Goal: Check status: Check status

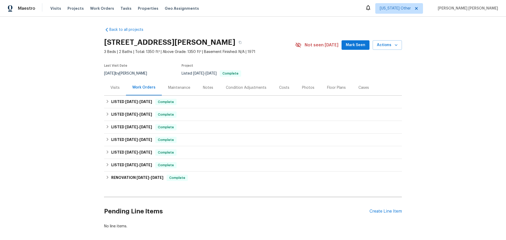
click at [179, 87] on div "Maintenance" at bounding box center [179, 87] width 22 height 5
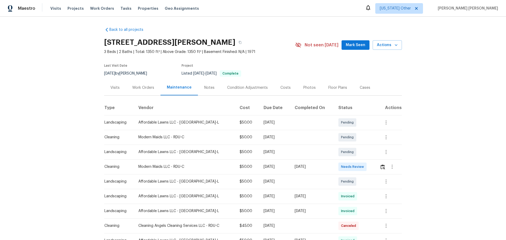
click at [204, 87] on div "Notes" at bounding box center [209, 87] width 10 height 5
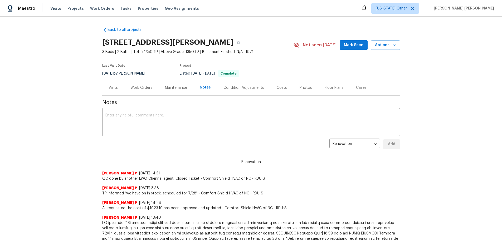
click at [135, 90] on div "Work Orders" at bounding box center [142, 87] width 22 height 5
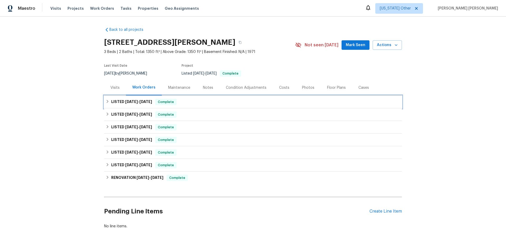
click at [122, 105] on h6 "LISTED 8/26/25 - 9/5/25" at bounding box center [131, 102] width 41 height 6
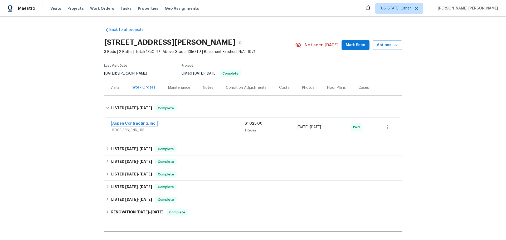
click at [131, 124] on link "Aspen Contracting, Inc." at bounding box center [134, 124] width 44 height 4
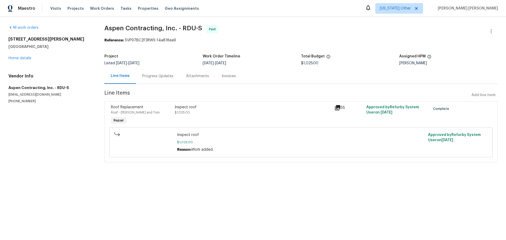
drag, startPoint x: 431, startPoint y: 145, endPoint x: 352, endPoint y: 124, distance: 81.9
click at [430, 145] on div "Approved by Refurby System User on 9/10/2025" at bounding box center [458, 142] width 63 height 23
click at [339, 107] on div "55" at bounding box center [349, 108] width 29 height 6
click at [337, 108] on icon at bounding box center [338, 108] width 6 height 6
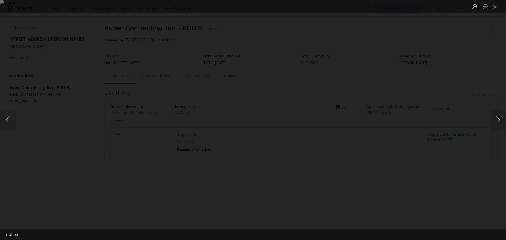
click at [60, 176] on div "Lightbox" at bounding box center [253, 120] width 506 height 240
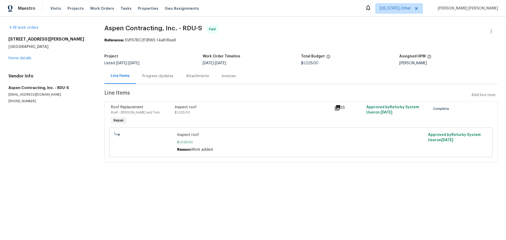
click at [148, 76] on div "Progress Updates" at bounding box center [157, 76] width 31 height 5
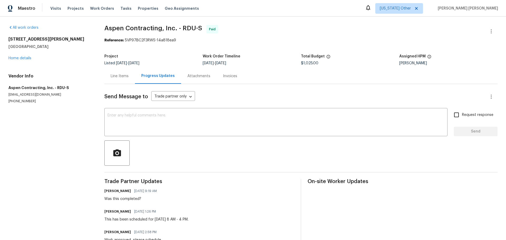
click at [126, 82] on div "Line Items" at bounding box center [119, 76] width 31 height 16
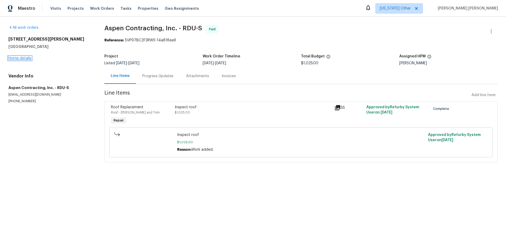
click at [23, 57] on link "Home details" at bounding box center [19, 58] width 23 height 4
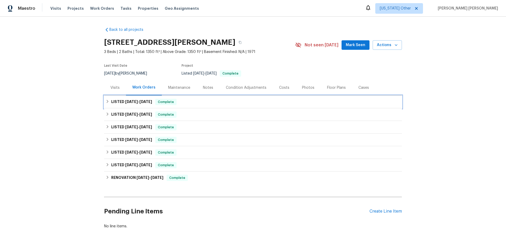
click at [116, 105] on h6 "LISTED 8/26/25 - 9/5/25" at bounding box center [131, 102] width 41 height 6
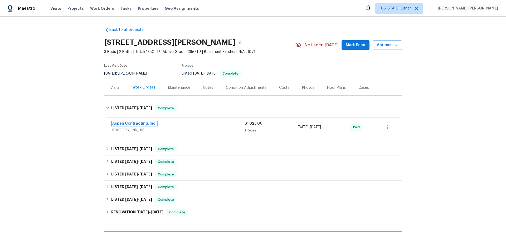
click at [147, 125] on link "Aspen Contracting, Inc." at bounding box center [134, 124] width 44 height 4
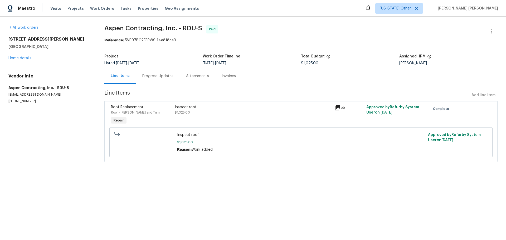
click at [337, 108] on icon at bounding box center [338, 108] width 6 height 6
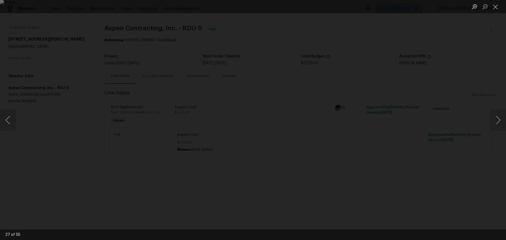
click at [425, 85] on div "Lightbox" at bounding box center [253, 120] width 506 height 240
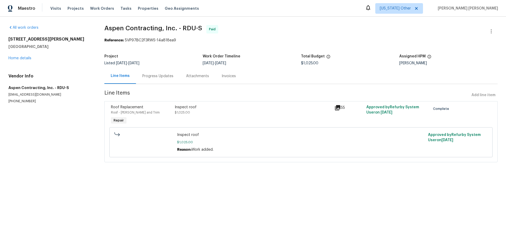
click at [152, 75] on div "Progress Updates" at bounding box center [157, 76] width 31 height 5
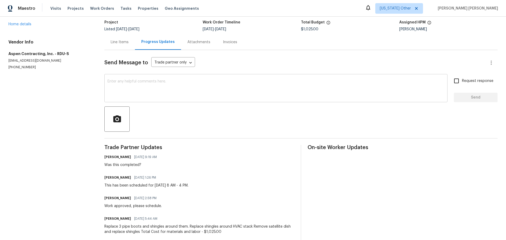
scroll to position [68, 0]
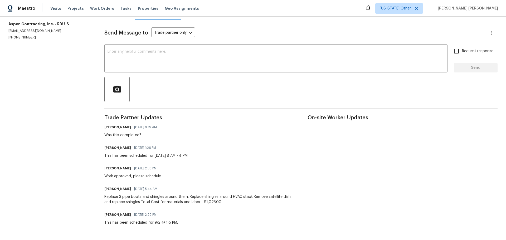
drag, startPoint x: 130, startPoint y: 166, endPoint x: 150, endPoint y: 166, distance: 19.5
click at [150, 166] on span "09/10/2025 2:58 PM" at bounding box center [145, 168] width 22 height 5
drag, startPoint x: 172, startPoint y: 196, endPoint x: 204, endPoint y: 202, distance: 32.4
click at [204, 202] on div "Trade Partner Updates Lee Privette 09/13/2025 9:19 AM Was this completed? Kyle …" at bounding box center [199, 173] width 190 height 117
click at [42, 83] on section "All work orders 6423 Whitt Rd Durham, NC 27712 Home details Vendor Info Aspen C…" at bounding box center [49, 96] width 83 height 271
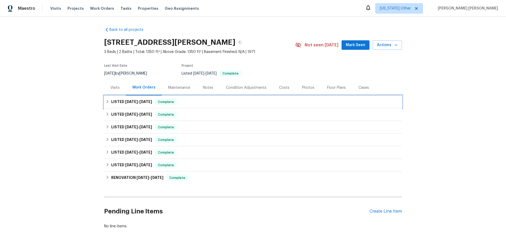
click at [107, 101] on icon at bounding box center [108, 102] width 4 height 4
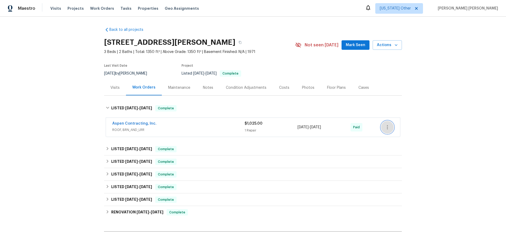
click at [385, 126] on icon "button" at bounding box center [388, 127] width 6 height 6
click at [418, 111] on div at bounding box center [253, 120] width 506 height 240
click at [139, 124] on link "Aspen Contracting, Inc." at bounding box center [134, 124] width 44 height 4
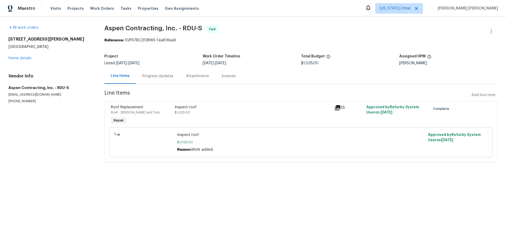
click at [338, 109] on icon at bounding box center [338, 108] width 6 height 6
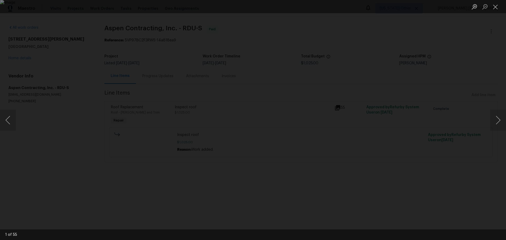
click at [82, 158] on div "Lightbox" at bounding box center [253, 120] width 506 height 240
